Goal: Register for event/course

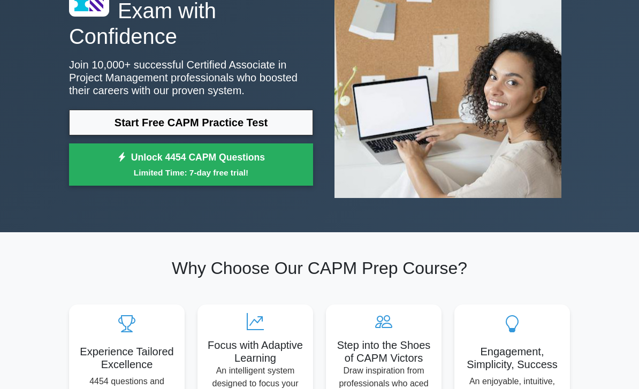
click at [106, 120] on link "Start Free CAPM Practice Test" at bounding box center [191, 123] width 244 height 26
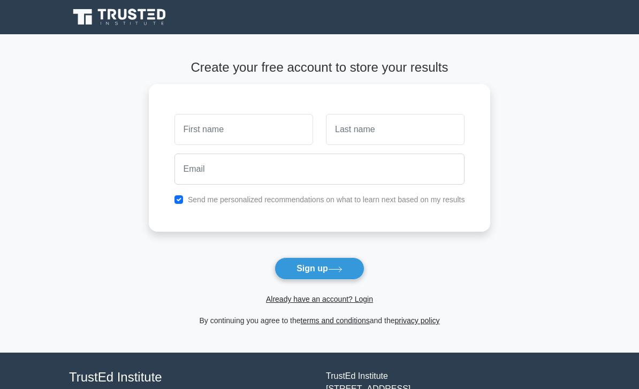
click at [186, 114] on input "text" at bounding box center [243, 129] width 139 height 31
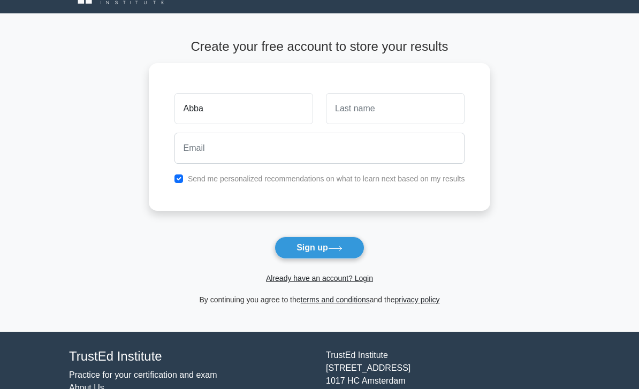
type input "Abba"
click at [374, 115] on input "text" at bounding box center [395, 108] width 139 height 31
type input "SULEIMAN"
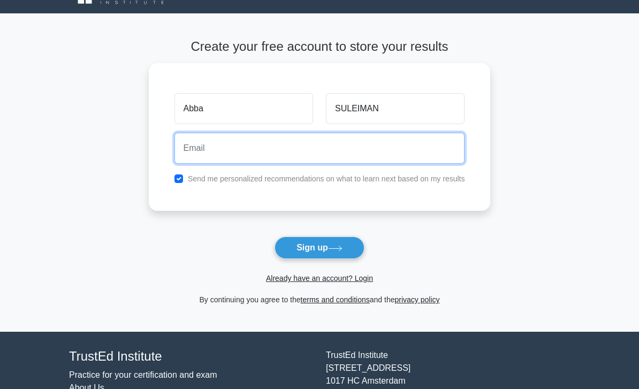
click at [174, 134] on input "email" at bounding box center [319, 148] width 290 height 31
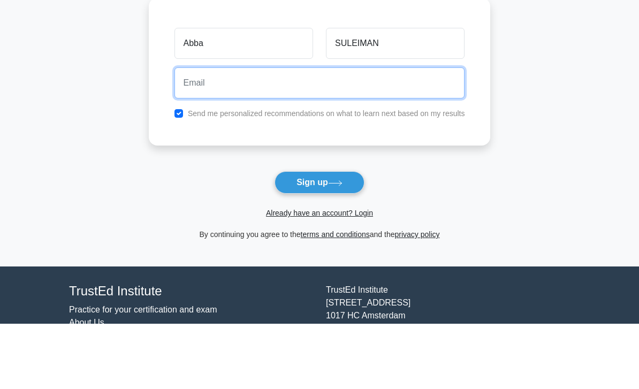
type input "sulenabba@yahoo.com"
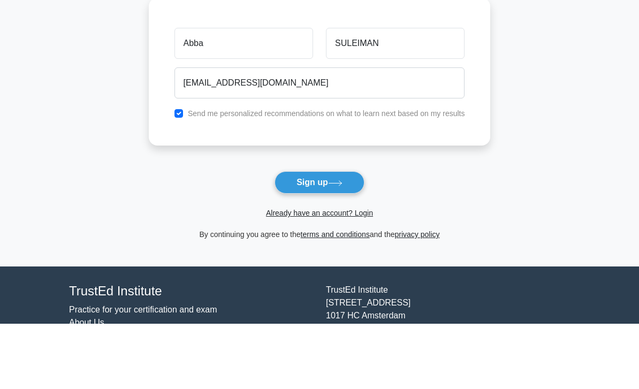
scroll to position [81, 0]
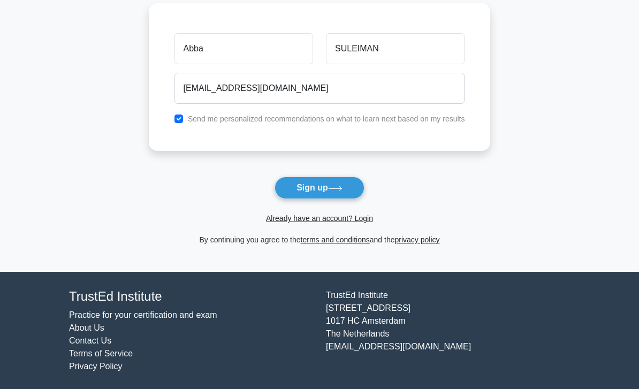
click at [282, 178] on button "Sign up" at bounding box center [319, 188] width 90 height 22
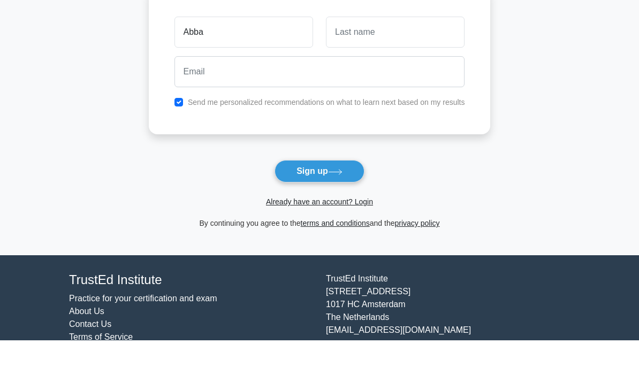
type input "Abba"
click at [327, 84] on input "text" at bounding box center [395, 80] width 139 height 31
type input "SULEIMAN"
click at [319, 219] on button "Sign up" at bounding box center [319, 220] width 90 height 22
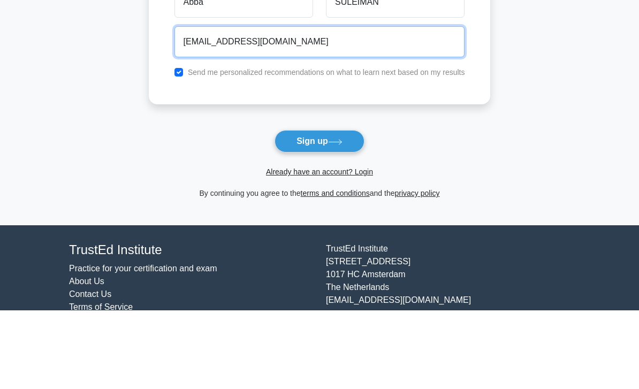
type input "[EMAIL_ADDRESS][DOMAIN_NAME]"
click at [319, 209] on button "Sign up" at bounding box center [319, 220] width 90 height 22
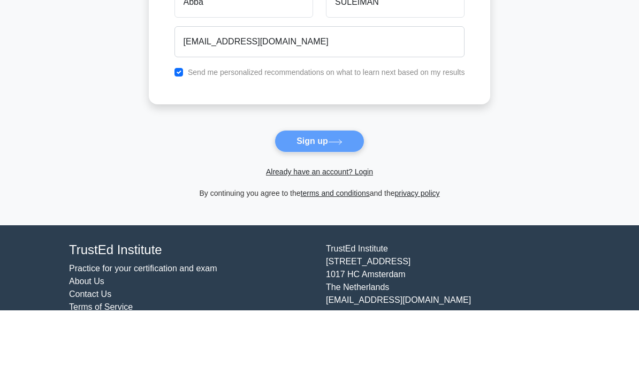
scroll to position [79, 0]
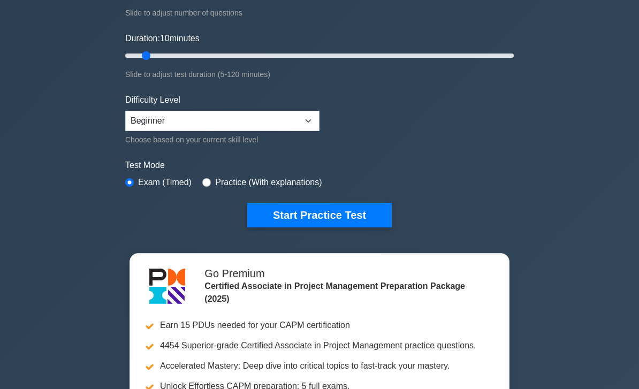
scroll to position [206, 0]
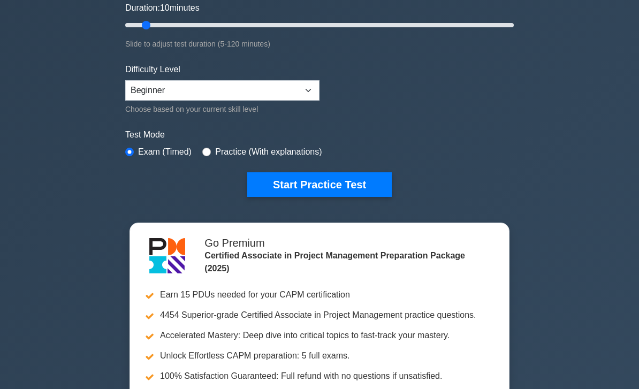
click at [266, 182] on button "Start Practice Test" at bounding box center [319, 184] width 144 height 25
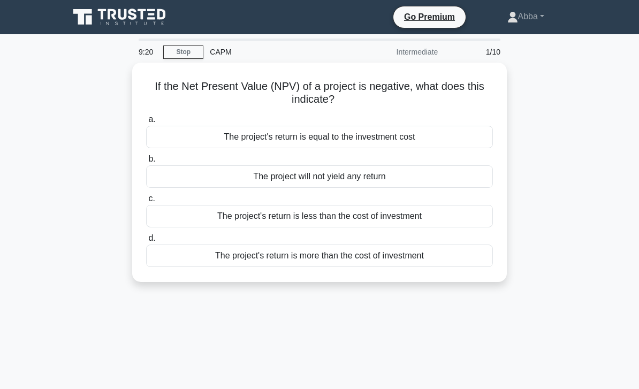
click at [159, 210] on div "The project's return is less than the cost of investment" at bounding box center [319, 216] width 347 height 22
click at [146, 202] on input "c. The project's return is less than the cost of investment" at bounding box center [146, 198] width 0 height 7
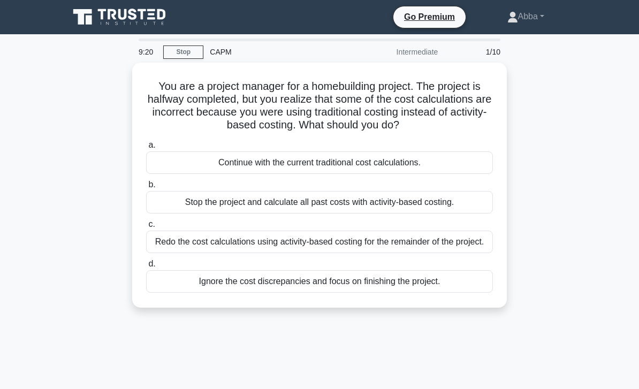
click at [166, 209] on div "Stop the project and calculate all past costs with activity-based costing." at bounding box center [319, 202] width 347 height 22
click at [146, 188] on input "b. Stop the project and calculate all past costs with activity-based costing." at bounding box center [146, 184] width 0 height 7
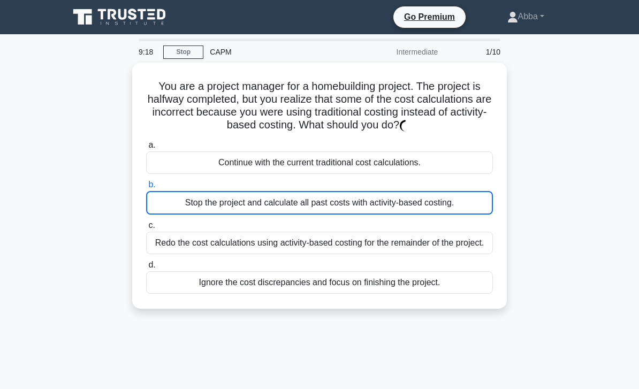
click at [159, 254] on div "Redo the cost calculations using activity-based costing for the remainder of th…" at bounding box center [319, 243] width 347 height 22
click at [146, 229] on input "c. Redo the cost calculations using activity-based costing for the remainder of…" at bounding box center [146, 225] width 0 height 7
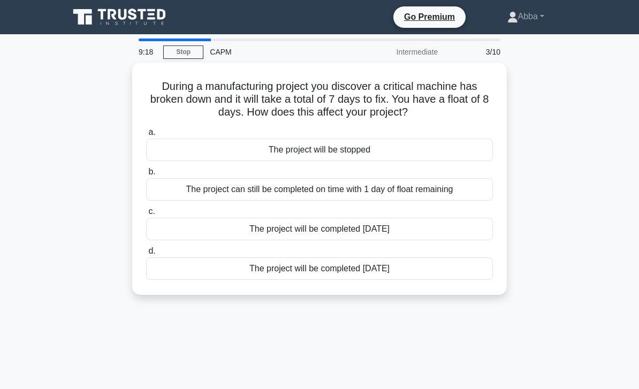
click at [159, 255] on label "d. The project will be completed 7 days later" at bounding box center [319, 261] width 347 height 35
click at [146, 255] on input "d. The project will be completed 7 days later" at bounding box center [146, 251] width 0 height 7
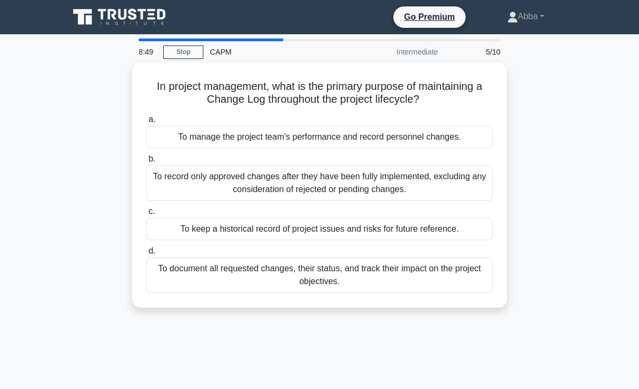
click at [175, 167] on div "To record only approved changes after they have been fully implemented, excludi…" at bounding box center [319, 182] width 347 height 35
click at [146, 163] on input "b. To record only approved changes after they have been fully implemented, excl…" at bounding box center [146, 159] width 0 height 7
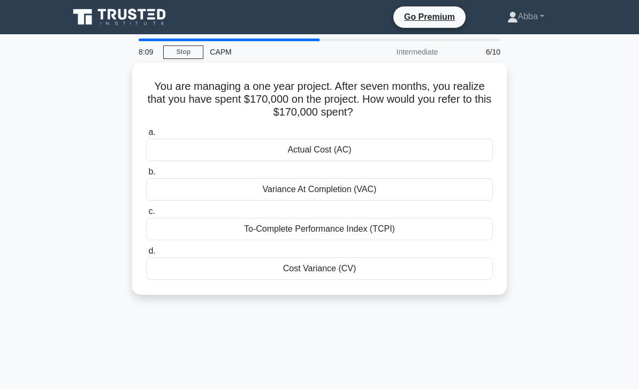
click at [327, 254] on label "d. Cost Variance (CV)" at bounding box center [319, 261] width 347 height 35
click at [146, 254] on input "d. Cost Variance (CV)" at bounding box center [146, 251] width 0 height 7
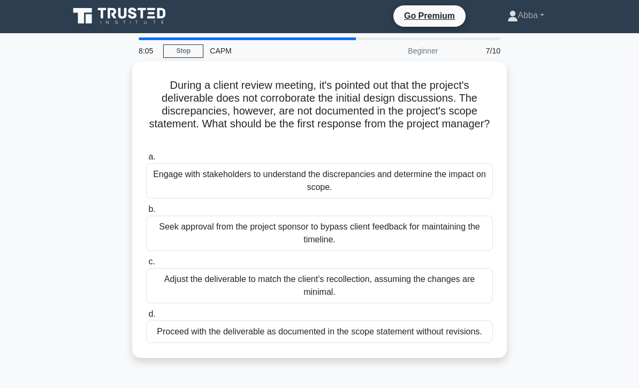
scroll to position [2, 0]
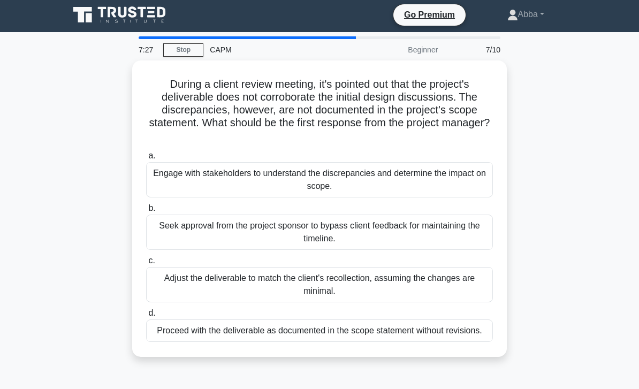
click at [352, 188] on div "Engage with stakeholders to understand the discrepancies and determine the impa…" at bounding box center [319, 179] width 347 height 35
click at [146, 159] on input "a. Engage with stakeholders to understand the discrepancies and determine the i…" at bounding box center [146, 155] width 0 height 7
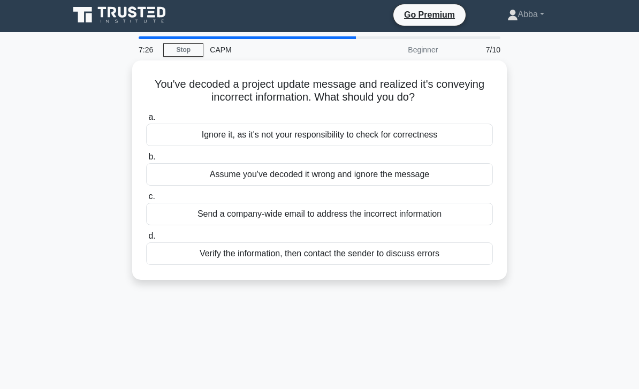
click at [335, 150] on label "b. Assume you've decoded it wrong and ignore the message" at bounding box center [319, 167] width 347 height 35
click at [146, 154] on input "b. Assume you've decoded it wrong and ignore the message" at bounding box center [146, 157] width 0 height 7
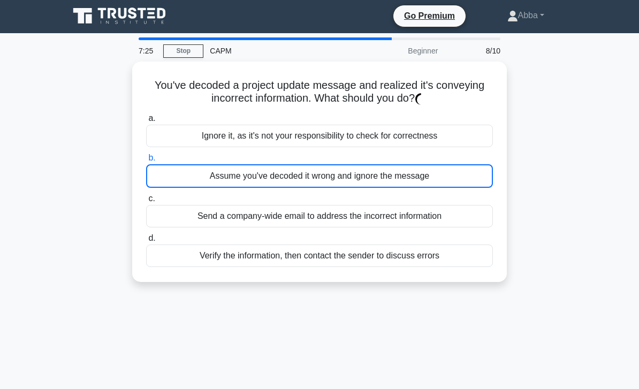
scroll to position [0, 0]
